Goal: Navigation & Orientation: Find specific page/section

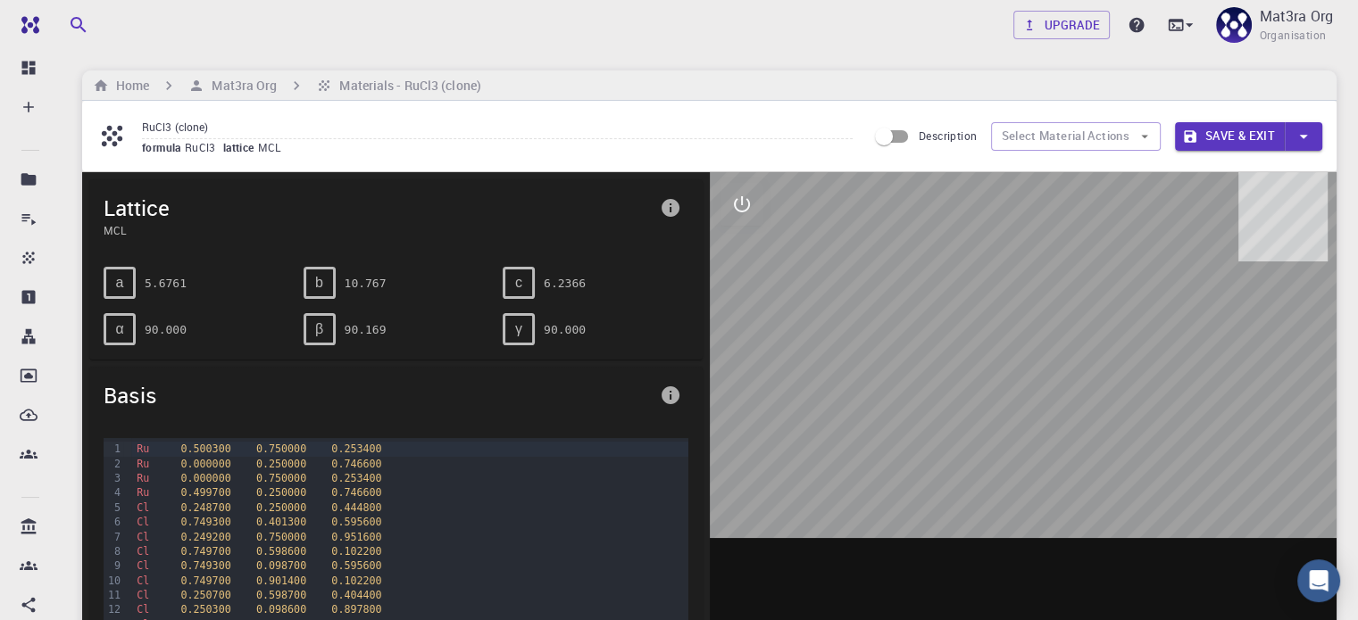
click at [1314, 140] on button "button" at bounding box center [1303, 136] width 37 height 29
click at [1314, 140] on div at bounding box center [679, 310] width 1358 height 620
click at [1143, 135] on icon "button" at bounding box center [1144, 137] width 16 height 16
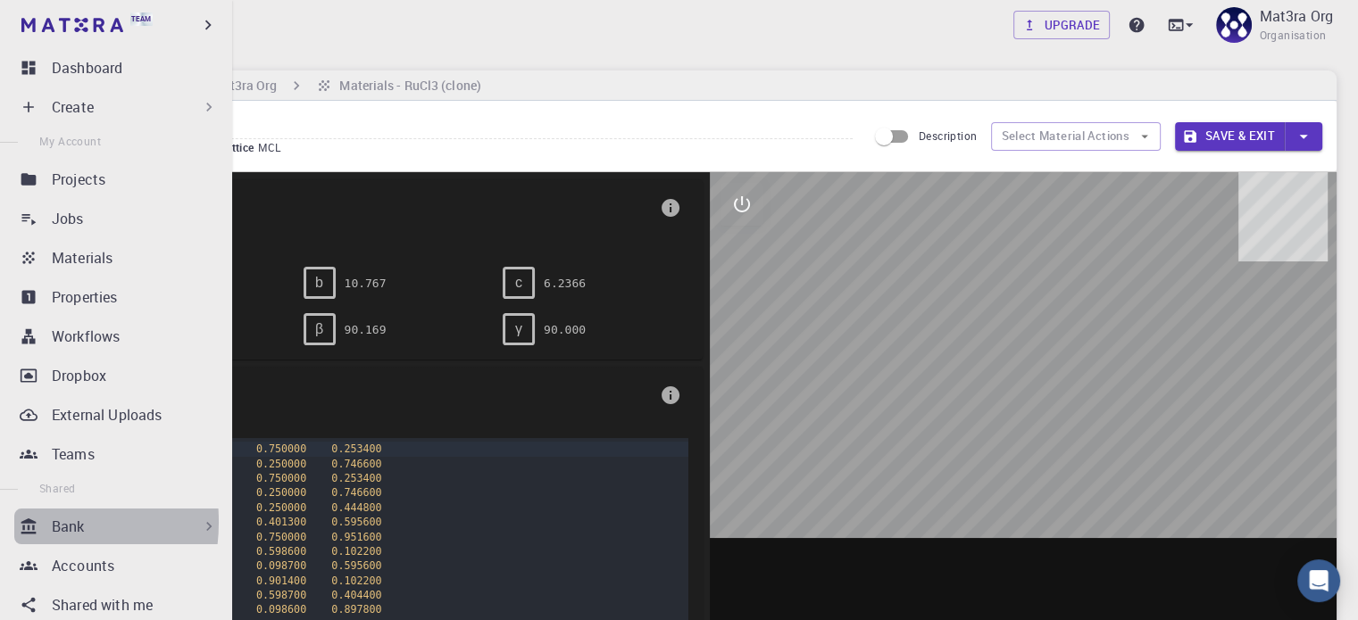
click at [22, 522] on icon at bounding box center [28, 527] width 15 height 16
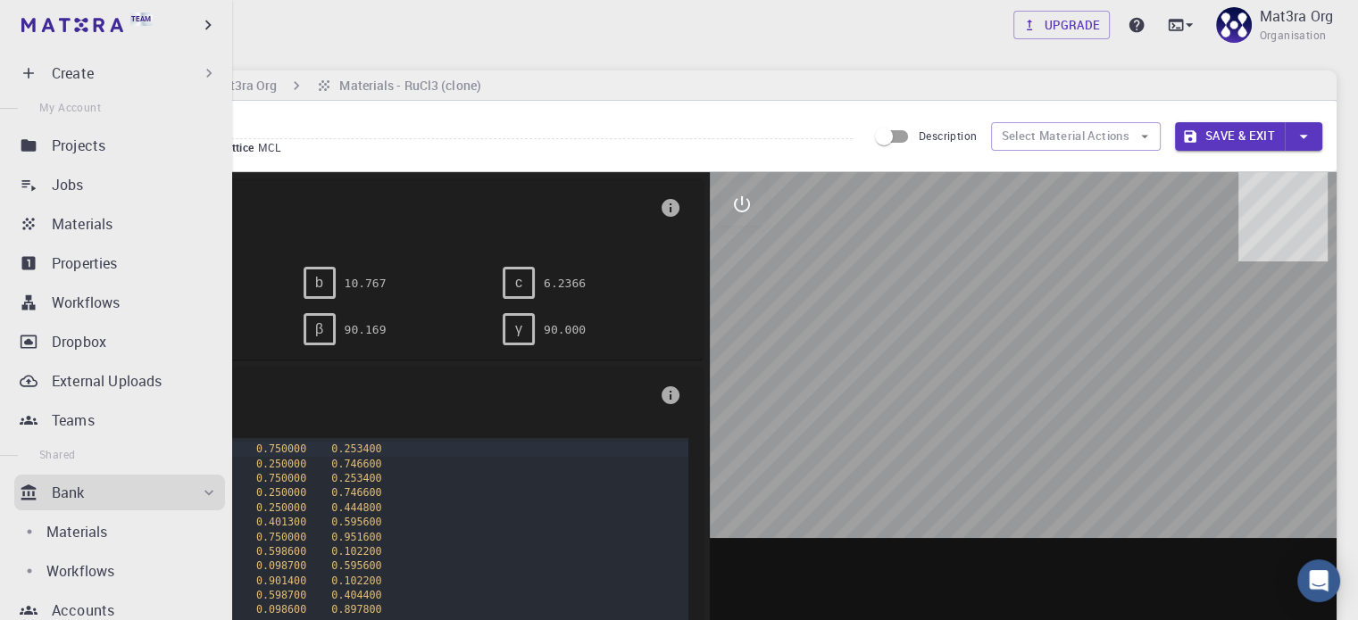
scroll to position [89, 0]
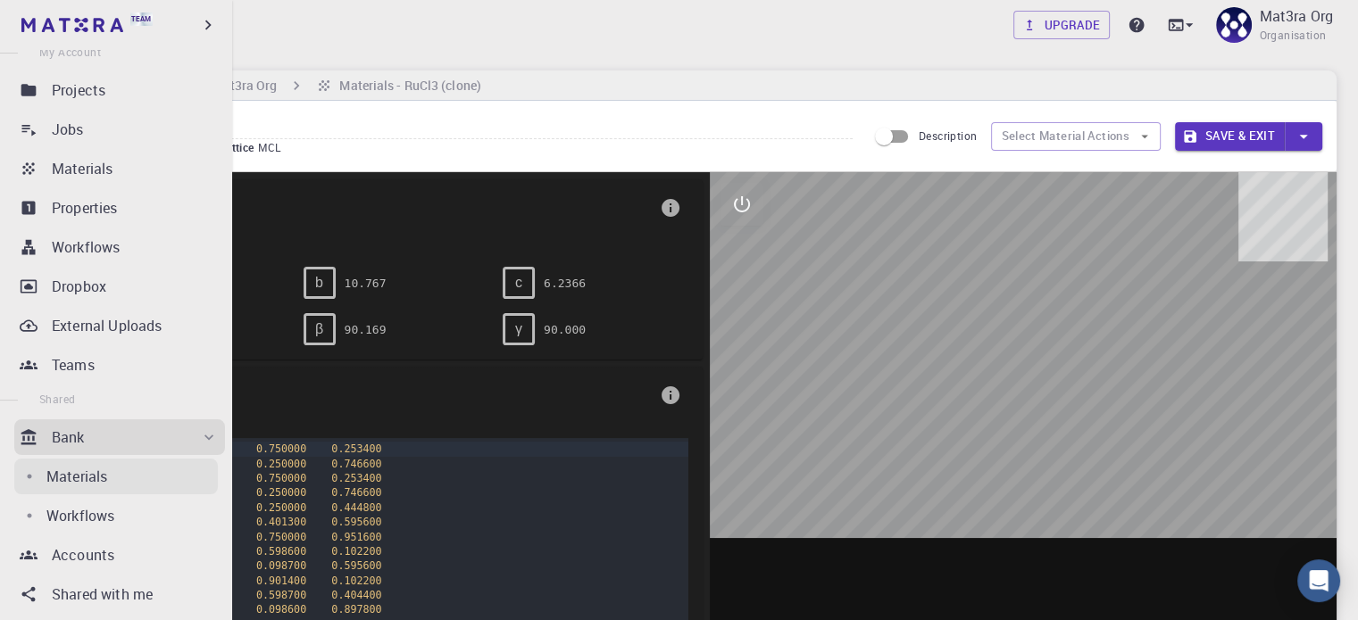
click at [80, 473] on p "Materials" at bounding box center [76, 476] width 61 height 21
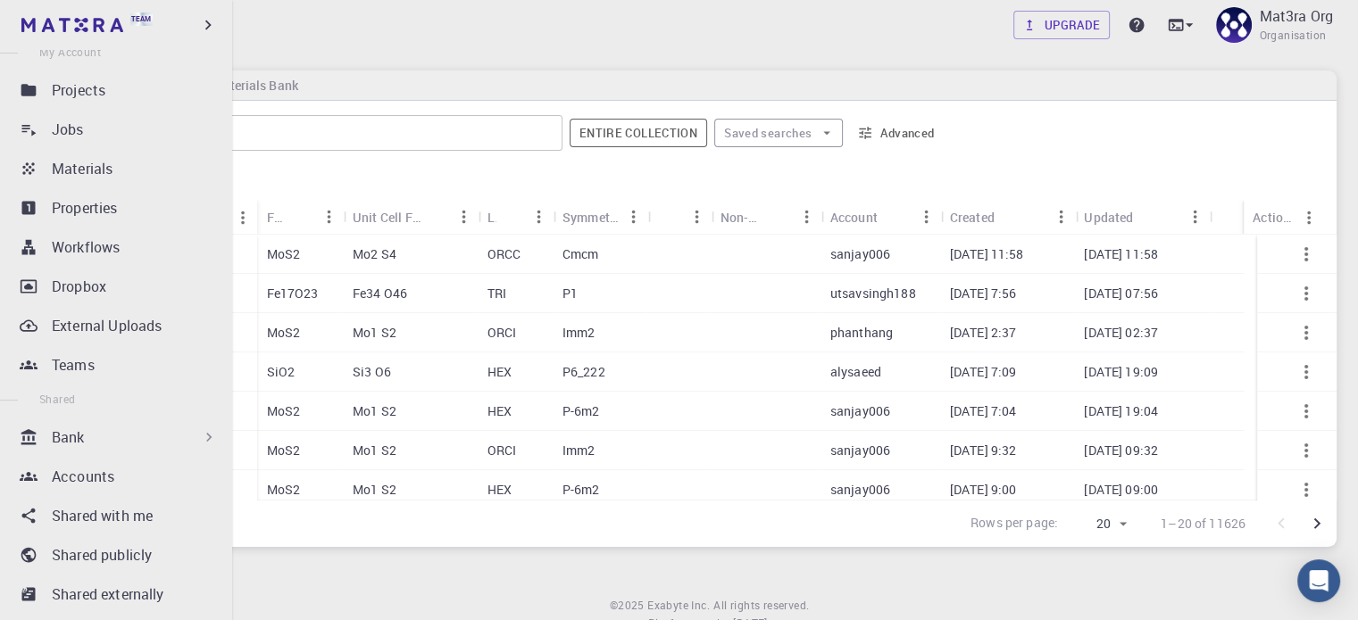
click at [89, 437] on div "Bank" at bounding box center [135, 437] width 166 height 21
